Goal: Task Accomplishment & Management: Manage account settings

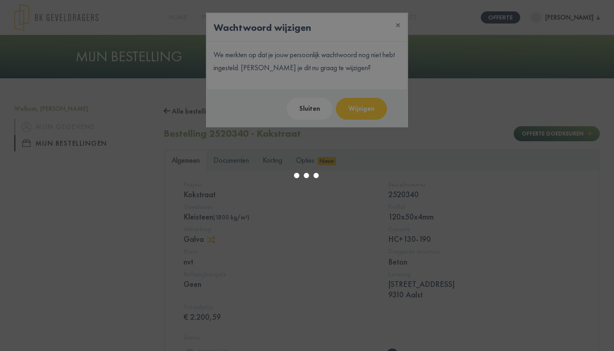
click at [320, 113] on div at bounding box center [307, 175] width 614 height 351
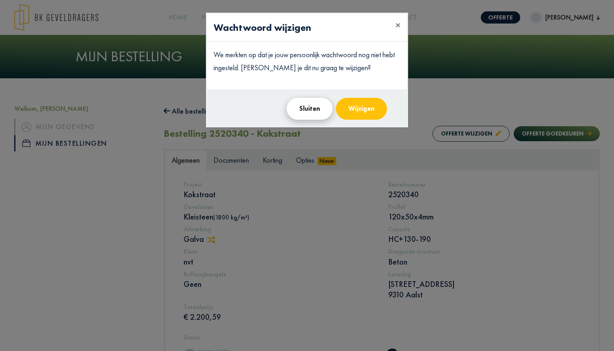
click at [309, 109] on button "Sluiten" at bounding box center [309, 109] width 46 height 22
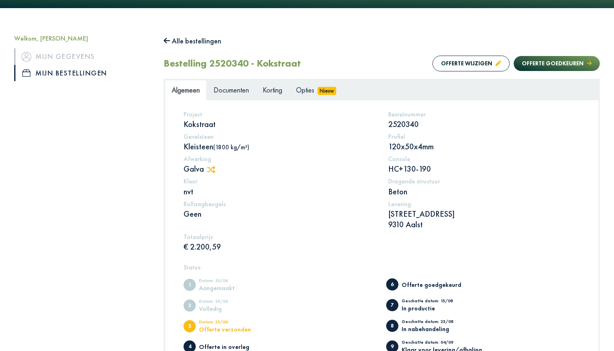
scroll to position [86, 0]
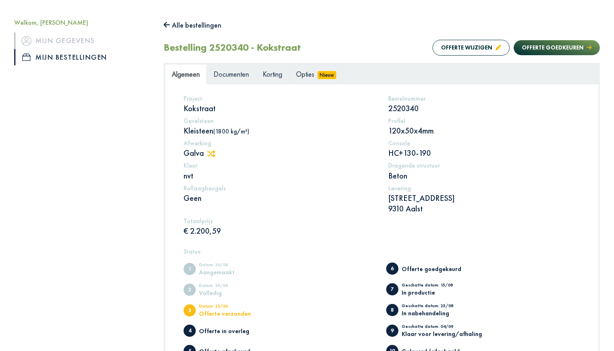
click at [309, 72] on span "Opties" at bounding box center [305, 73] width 18 height 9
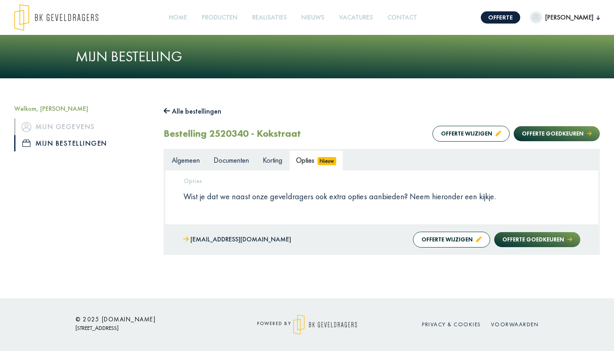
scroll to position [0, 0]
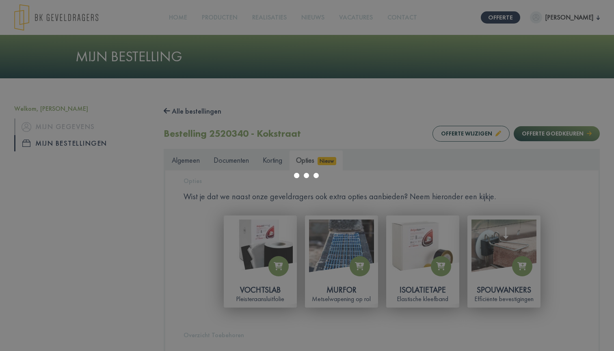
click at [181, 162] on div at bounding box center [307, 175] width 614 height 351
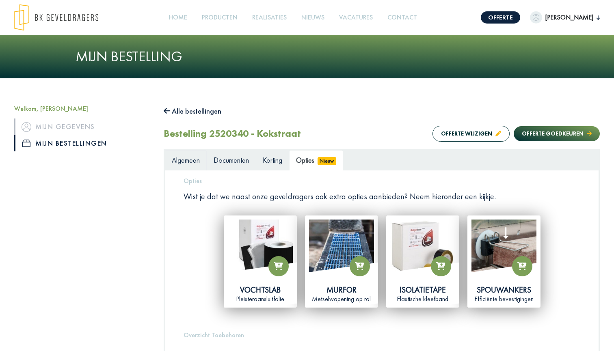
click at [187, 161] on span "Algemeen" at bounding box center [186, 159] width 28 height 9
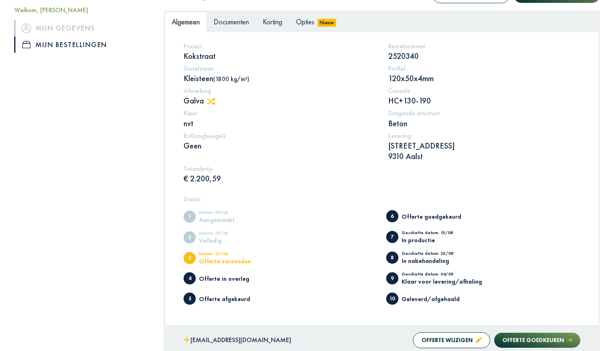
scroll to position [110, 0]
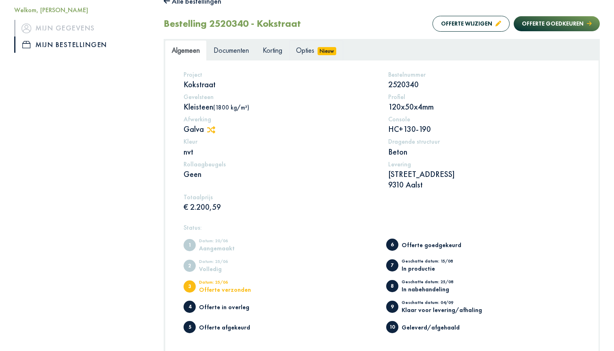
click at [304, 49] on span "Opties" at bounding box center [305, 49] width 18 height 9
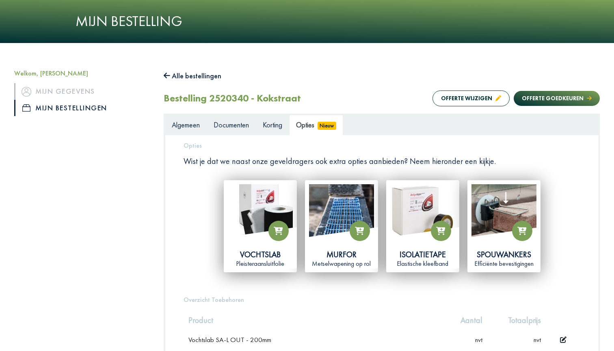
scroll to position [105, 0]
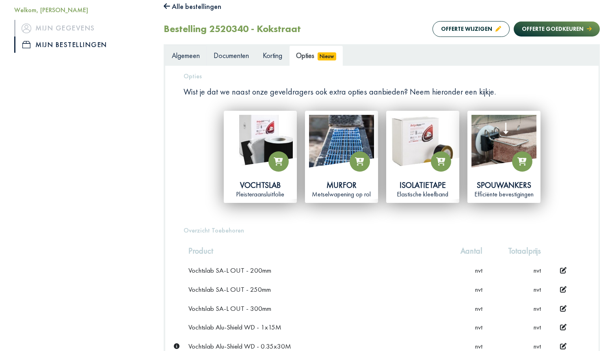
click at [198, 55] on span "Algemeen" at bounding box center [186, 55] width 28 height 9
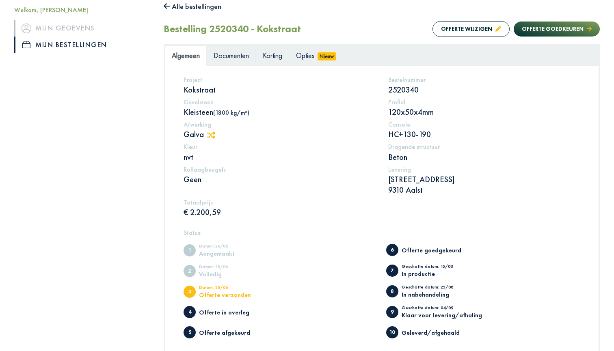
click at [227, 54] on span "Documenten" at bounding box center [230, 55] width 35 height 9
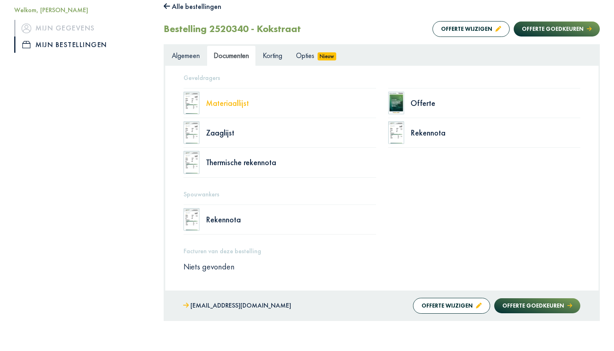
click at [230, 105] on div "Materiaallijst" at bounding box center [291, 103] width 170 height 8
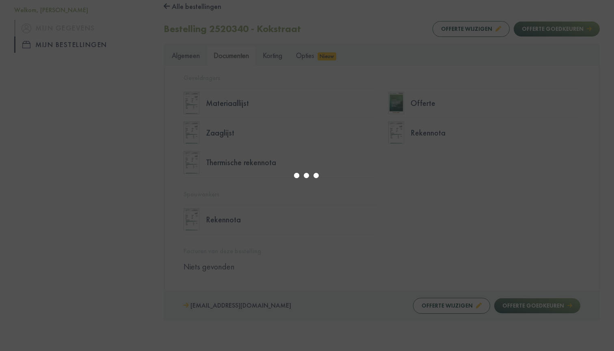
select select "******"
type input "*"
select select "****"
type input "*"
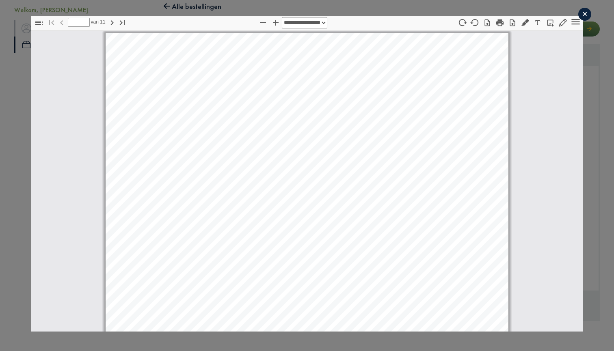
select select "****"
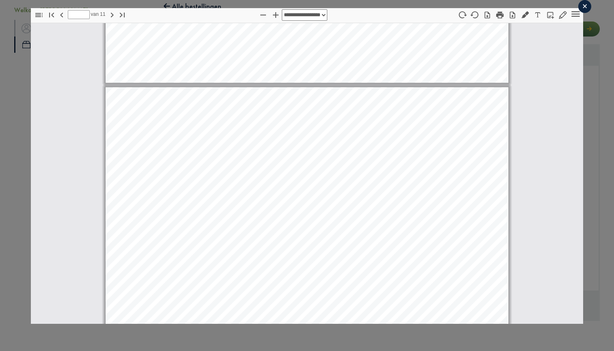
scroll to position [5014, 0]
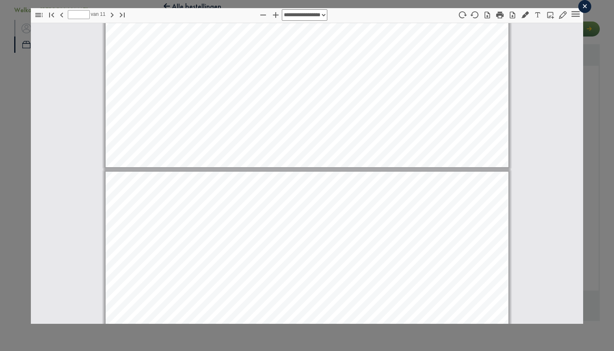
type input "*"
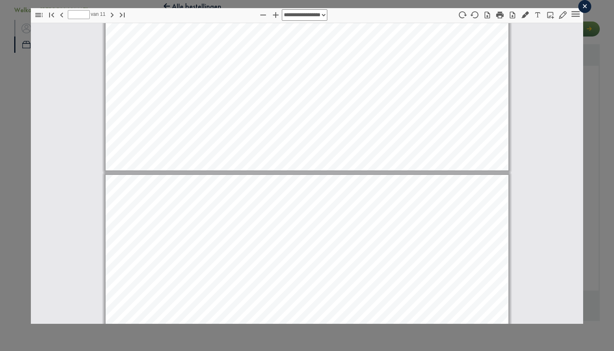
click at [587, 6] on div "×" at bounding box center [584, 6] width 13 height 13
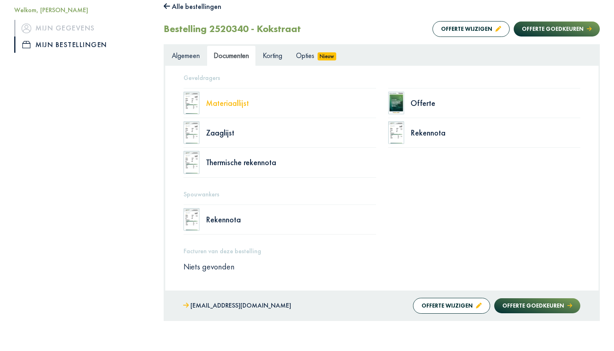
click at [232, 101] on div "Materiaallijst" at bounding box center [291, 103] width 170 height 8
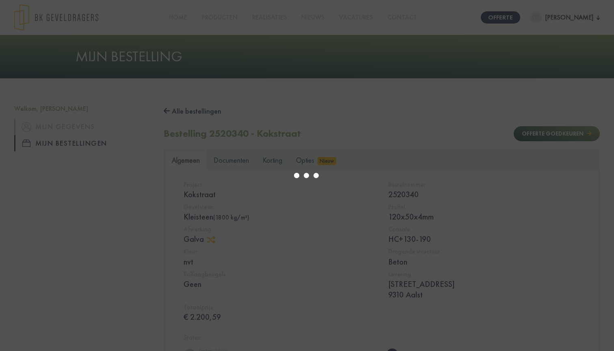
scroll to position [4, 0]
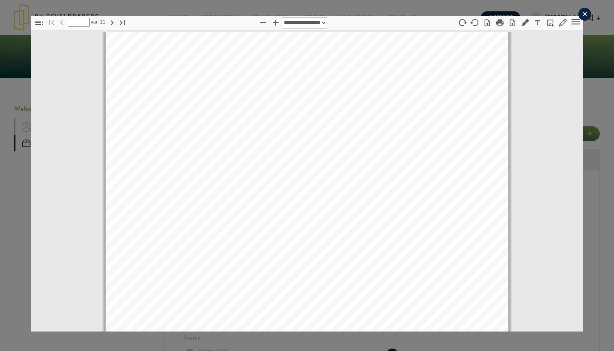
click at [584, 11] on div "×" at bounding box center [584, 14] width 13 height 13
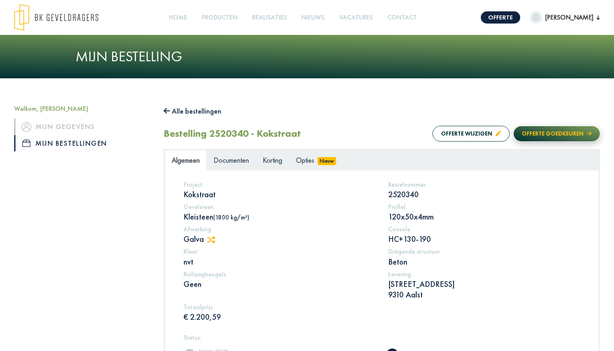
click at [545, 134] on button "Offerte goedkeuren" at bounding box center [556, 133] width 86 height 15
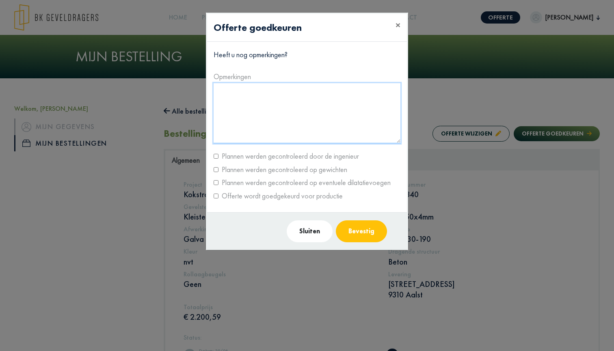
click at [229, 95] on textarea at bounding box center [306, 113] width 187 height 60
click at [218, 196] on label "Offerte wordt goedgekeurd voor productie" at bounding box center [280, 195] width 124 height 13
click at [218, 183] on label "Plannen werden gecontroleerd op eventuele dilatatievoegen" at bounding box center [304, 182] width 172 height 13
click at [355, 232] on button "Bevestig" at bounding box center [361, 231] width 51 height 22
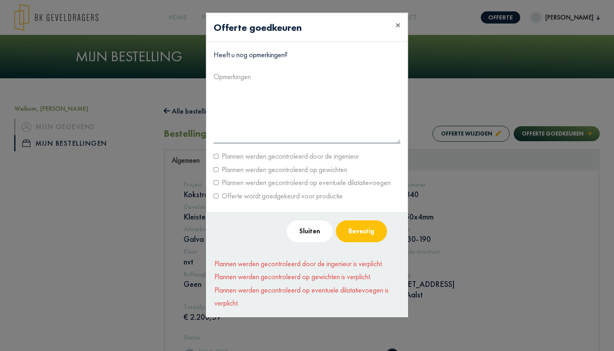
click at [250, 155] on label "Plannen werden gecontroleerd door de ingenieur" at bounding box center [288, 156] width 140 height 13
click at [232, 167] on label "Plannen werden gecontroleerd op gewichten" at bounding box center [282, 169] width 129 height 13
click at [223, 181] on label "Plannen werden gecontroleerd op eventuele dilatatievoegen" at bounding box center [304, 182] width 172 height 13
click at [222, 181] on label "Plannen werden gecontroleerd op eventuele dilatatievoegen" at bounding box center [304, 182] width 172 height 13
click at [219, 166] on label "Plannen werden gecontroleerd op gewichten" at bounding box center [282, 169] width 129 height 13
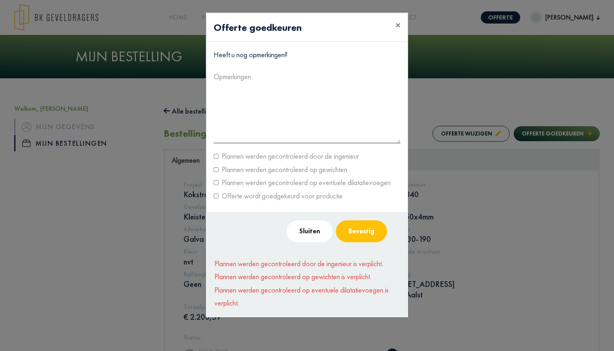
click at [217, 179] on div "Plannen werden gecontroleerd op eventuele dilatatievoegen" at bounding box center [306, 182] width 199 height 13
click at [370, 231] on button "Bevestig" at bounding box center [361, 231] width 51 height 22
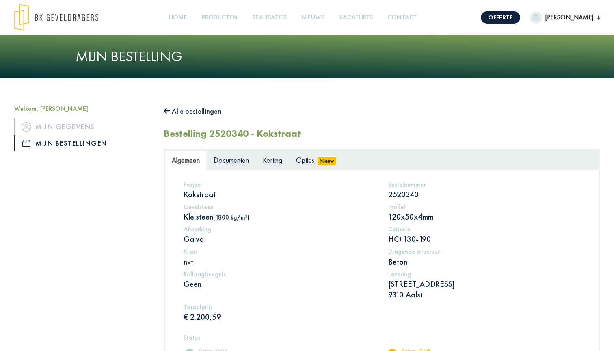
scroll to position [0, 0]
click at [274, 161] on span "Korting" at bounding box center [272, 159] width 19 height 9
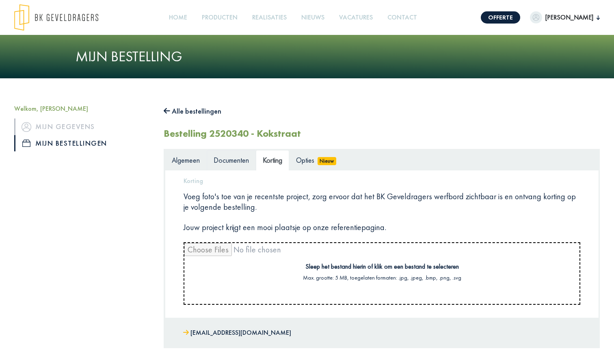
click at [237, 162] on span "Documenten" at bounding box center [230, 159] width 35 height 9
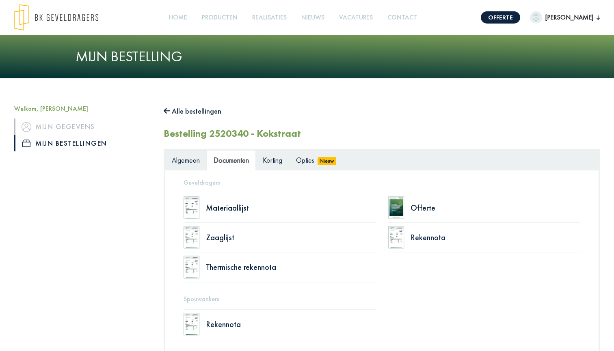
click at [180, 161] on span "Algemeen" at bounding box center [186, 159] width 28 height 9
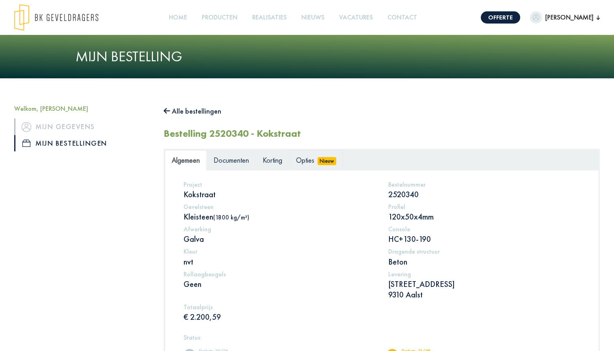
click at [301, 157] on span "Opties" at bounding box center [305, 159] width 18 height 9
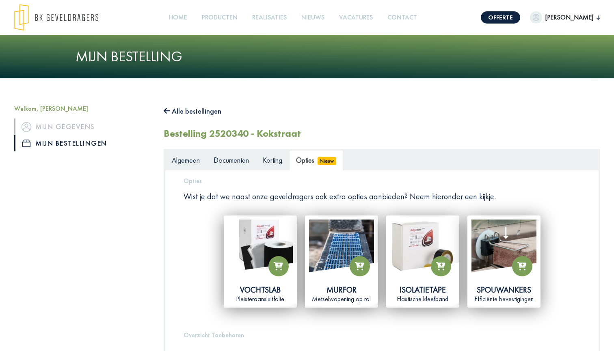
click at [200, 160] on span "Algemeen" at bounding box center [186, 159] width 28 height 9
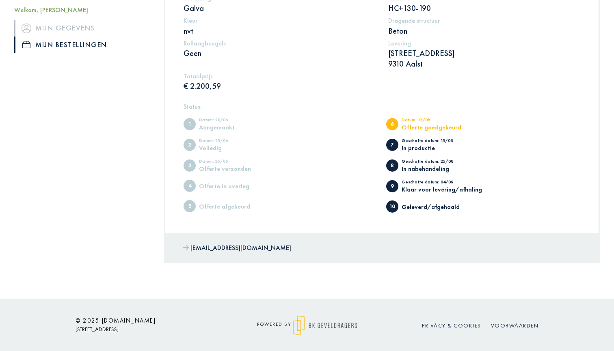
scroll to position [230, 0]
